Goal: Task Accomplishment & Management: Use online tool/utility

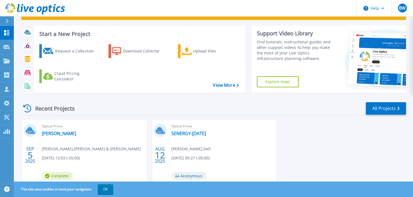
scroll to position [50, 0]
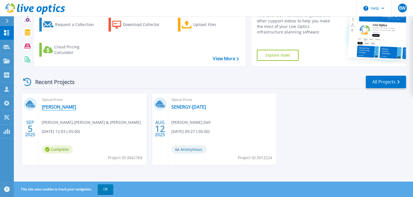
click at [56, 106] on link "[PERSON_NAME]" at bounding box center [59, 107] width 34 height 6
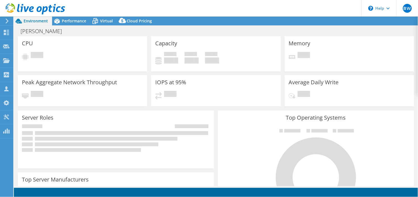
select select "USD"
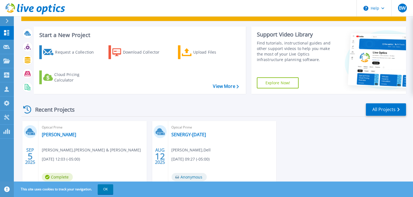
scroll to position [50, 0]
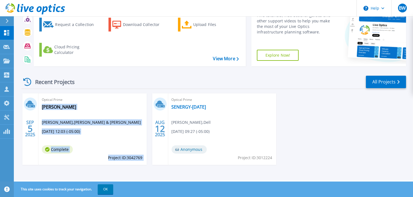
drag, startPoint x: 143, startPoint y: 157, endPoint x: 152, endPoint y: 158, distance: 8.4
click at [152, 158] on div "[DATE] Optical Prime [PERSON_NAME] [PERSON_NAME] , [PERSON_NAME] & [PERSON_NAME…" at bounding box center [211, 135] width 389 height 83
drag, startPoint x: 152, startPoint y: 158, endPoint x: 144, endPoint y: 162, distance: 8.7
click at [144, 162] on div "Optical Prime [PERSON_NAME] [PERSON_NAME] , [PERSON_NAME] & [PERSON_NAME] [DATE…" at bounding box center [92, 130] width 108 height 72
drag, startPoint x: 144, startPoint y: 157, endPoint x: 130, endPoint y: 161, distance: 14.1
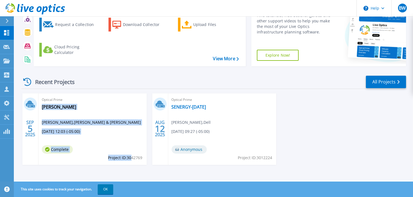
click at [130, 161] on div "Optical Prime [PERSON_NAME] [PERSON_NAME] , [PERSON_NAME] & [PERSON_NAME] [DATE…" at bounding box center [92, 130] width 108 height 72
click at [130, 161] on span "Project ID: 3042769" at bounding box center [125, 158] width 34 height 6
drag, startPoint x: 107, startPoint y: 156, endPoint x: 142, endPoint y: 158, distance: 35.2
click at [142, 158] on div "Optical Prime [PERSON_NAME] [PERSON_NAME] , [PERSON_NAME] & [PERSON_NAME] [DATE…" at bounding box center [92, 130] width 108 height 72
click at [142, 158] on span "Project ID: 3042769" at bounding box center [125, 158] width 34 height 6
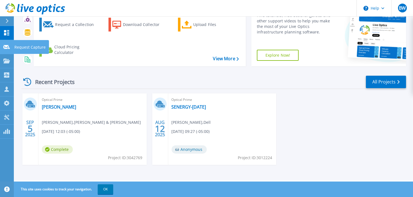
click at [7, 46] on icon at bounding box center [6, 47] width 7 height 4
